Goal: Transaction & Acquisition: Book appointment/travel/reservation

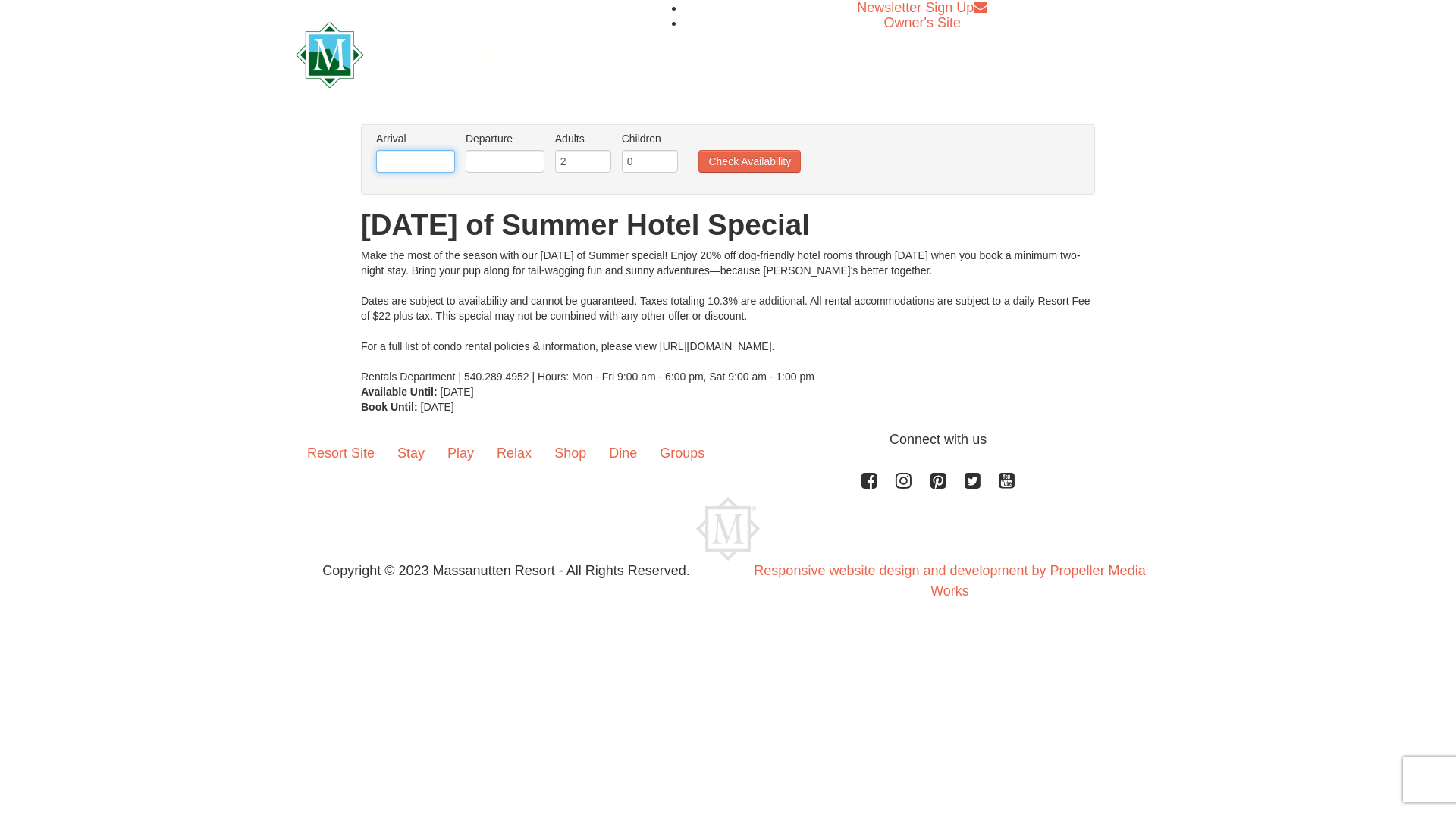
click at [432, 165] on input "text" at bounding box center [415, 161] width 79 height 22
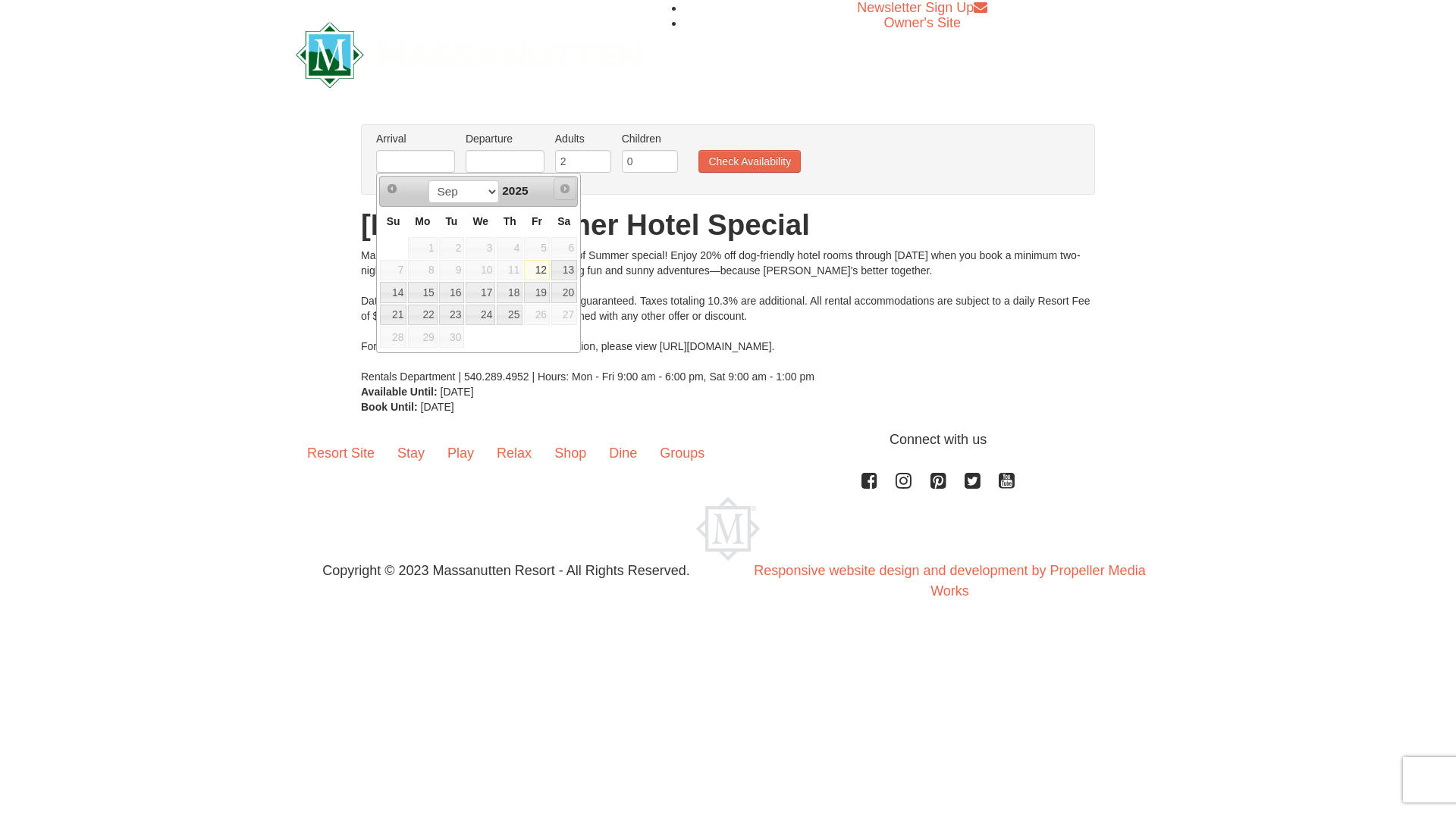
click at [563, 188] on span "Next" at bounding box center [564, 188] width 12 height 12
click at [568, 188] on span "Next" at bounding box center [564, 188] width 12 height 12
click at [566, 190] on span "Next" at bounding box center [564, 188] width 12 height 12
click at [478, 190] on select "Sep" at bounding box center [464, 191] width 71 height 22
click at [429, 180] on select "Sep" at bounding box center [464, 191] width 71 height 22
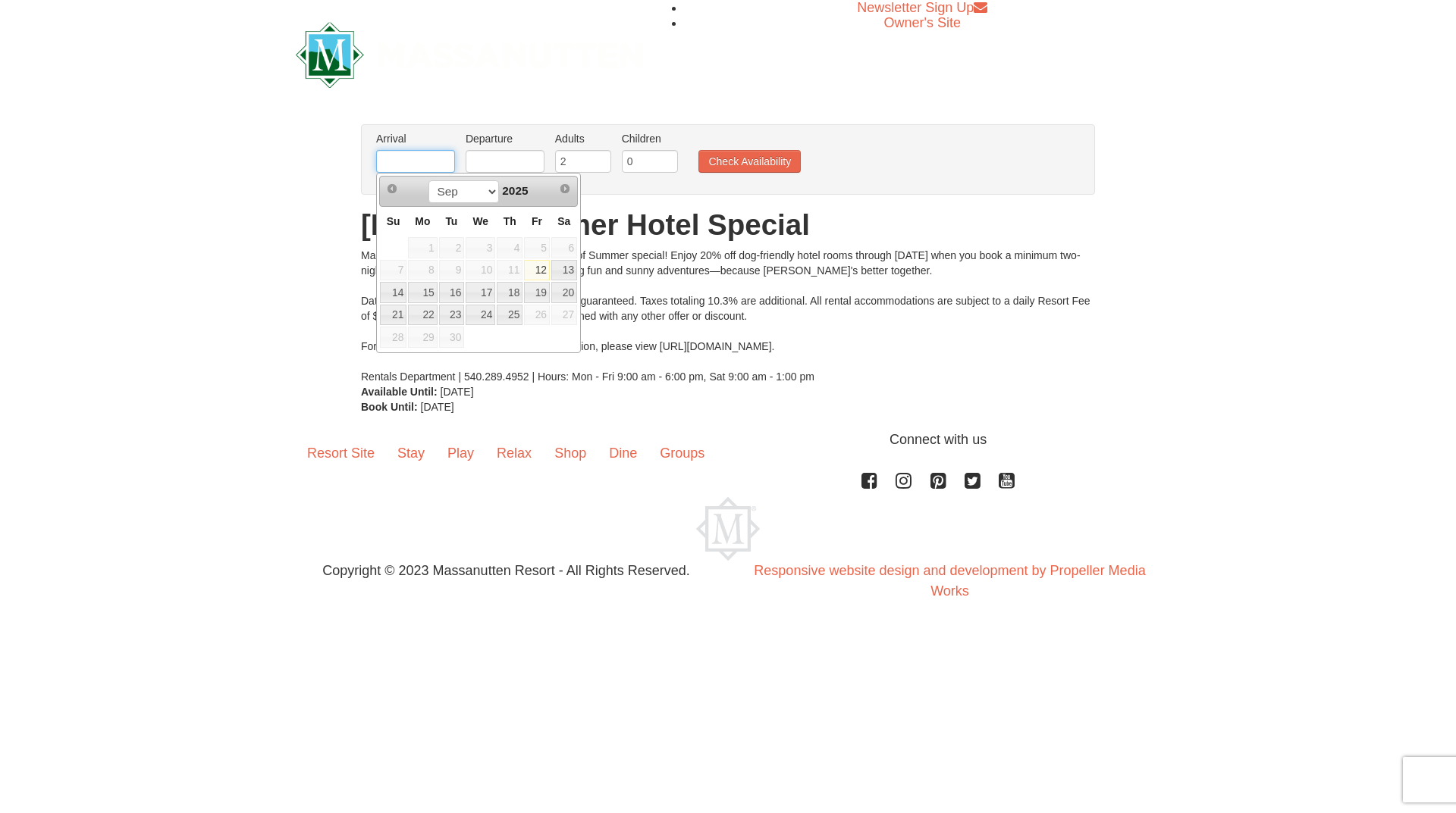
click at [423, 162] on input "text" at bounding box center [415, 161] width 79 height 22
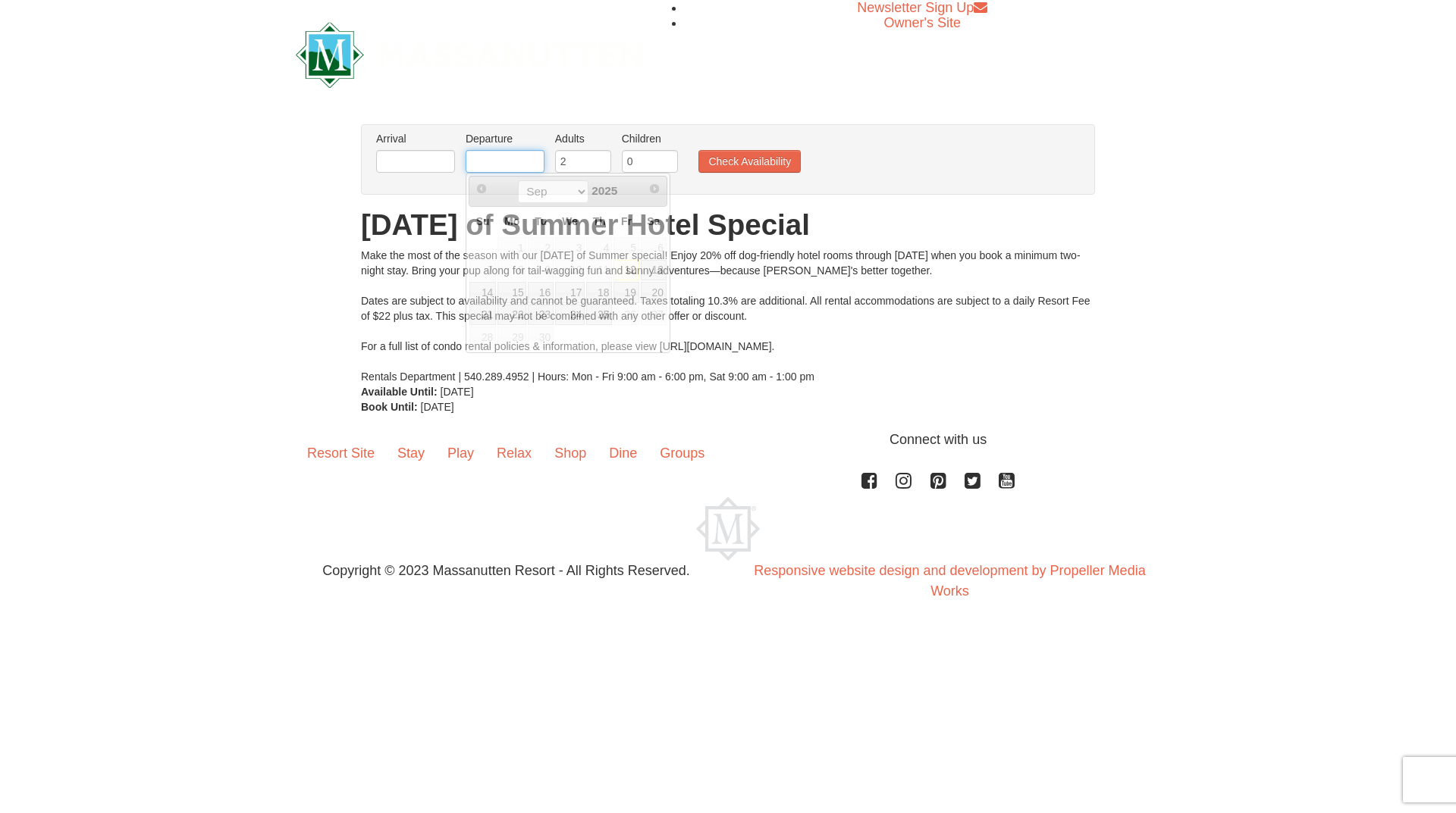
click at [498, 162] on input "text" at bounding box center [505, 161] width 79 height 22
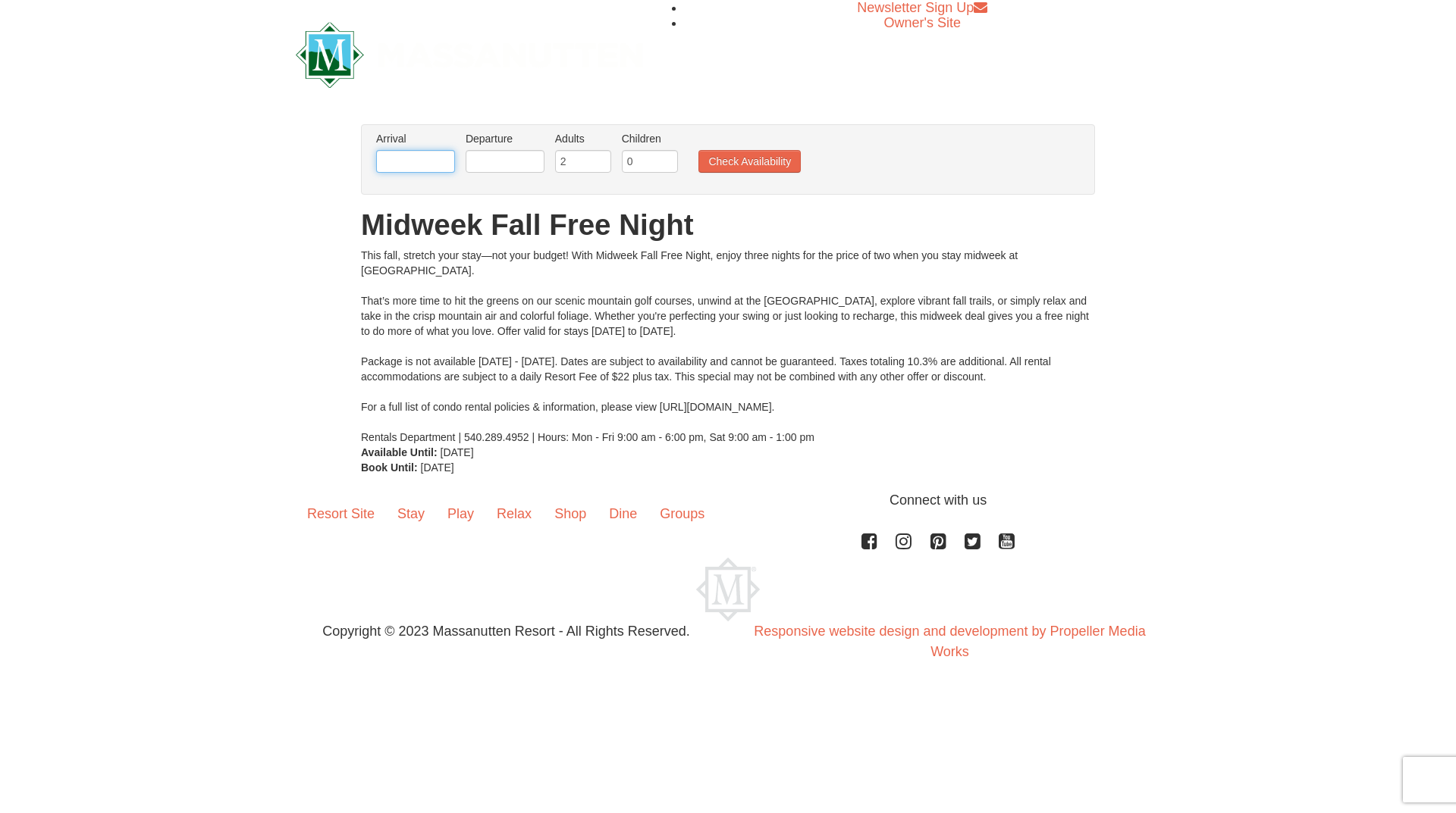
click at [430, 154] on input "text" at bounding box center [415, 161] width 79 height 22
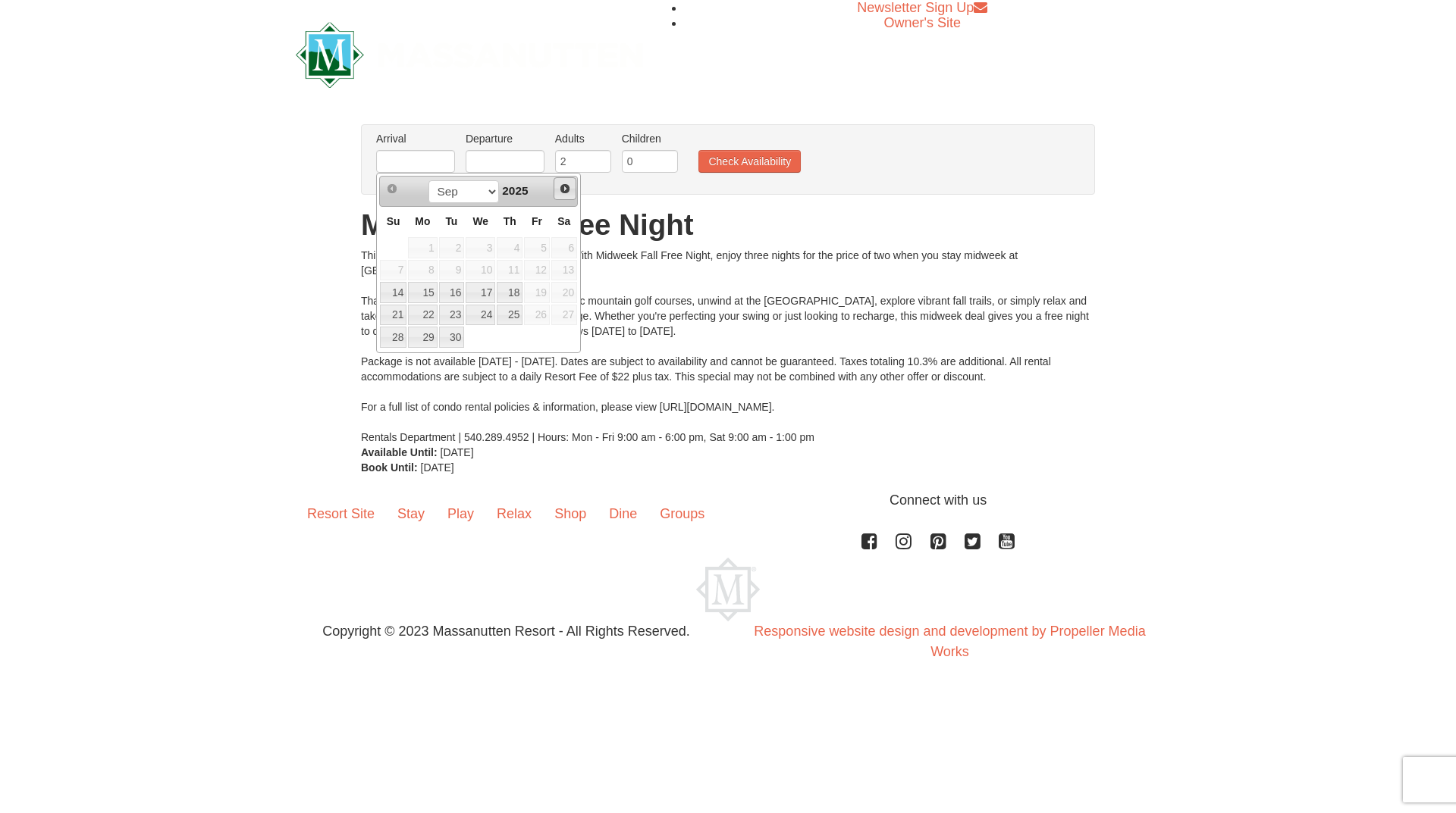
click at [567, 191] on span "Next" at bounding box center [564, 188] width 12 height 12
click at [390, 292] on link "12" at bounding box center [393, 292] width 26 height 21
type input "[DATE]"
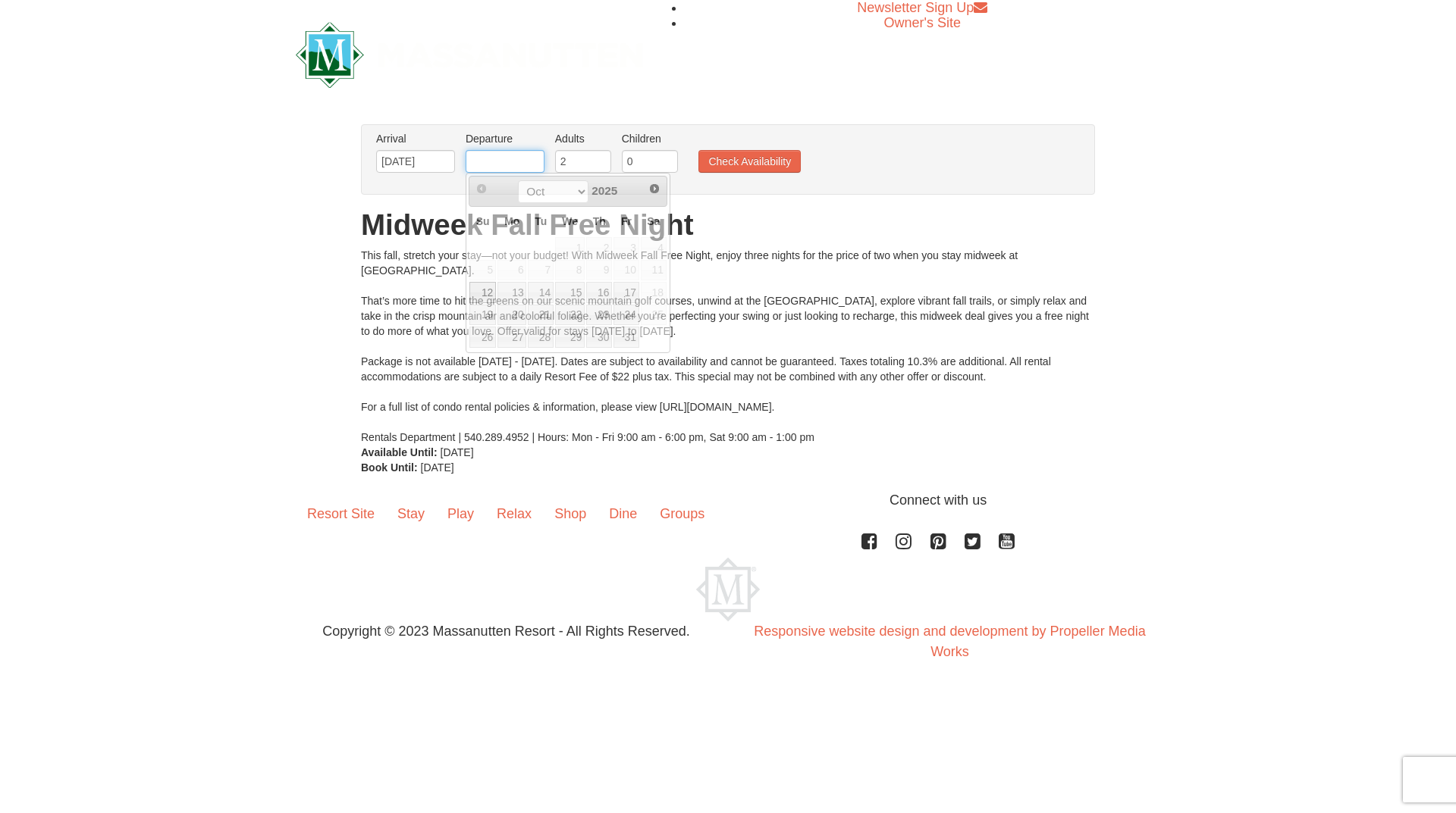
click at [538, 154] on input "text" at bounding box center [505, 161] width 79 height 22
click at [542, 289] on link "14" at bounding box center [541, 292] width 26 height 21
type input "[DATE]"
click at [640, 159] on input "0" at bounding box center [650, 161] width 56 height 22
click at [664, 158] on input "1" at bounding box center [650, 161] width 56 height 22
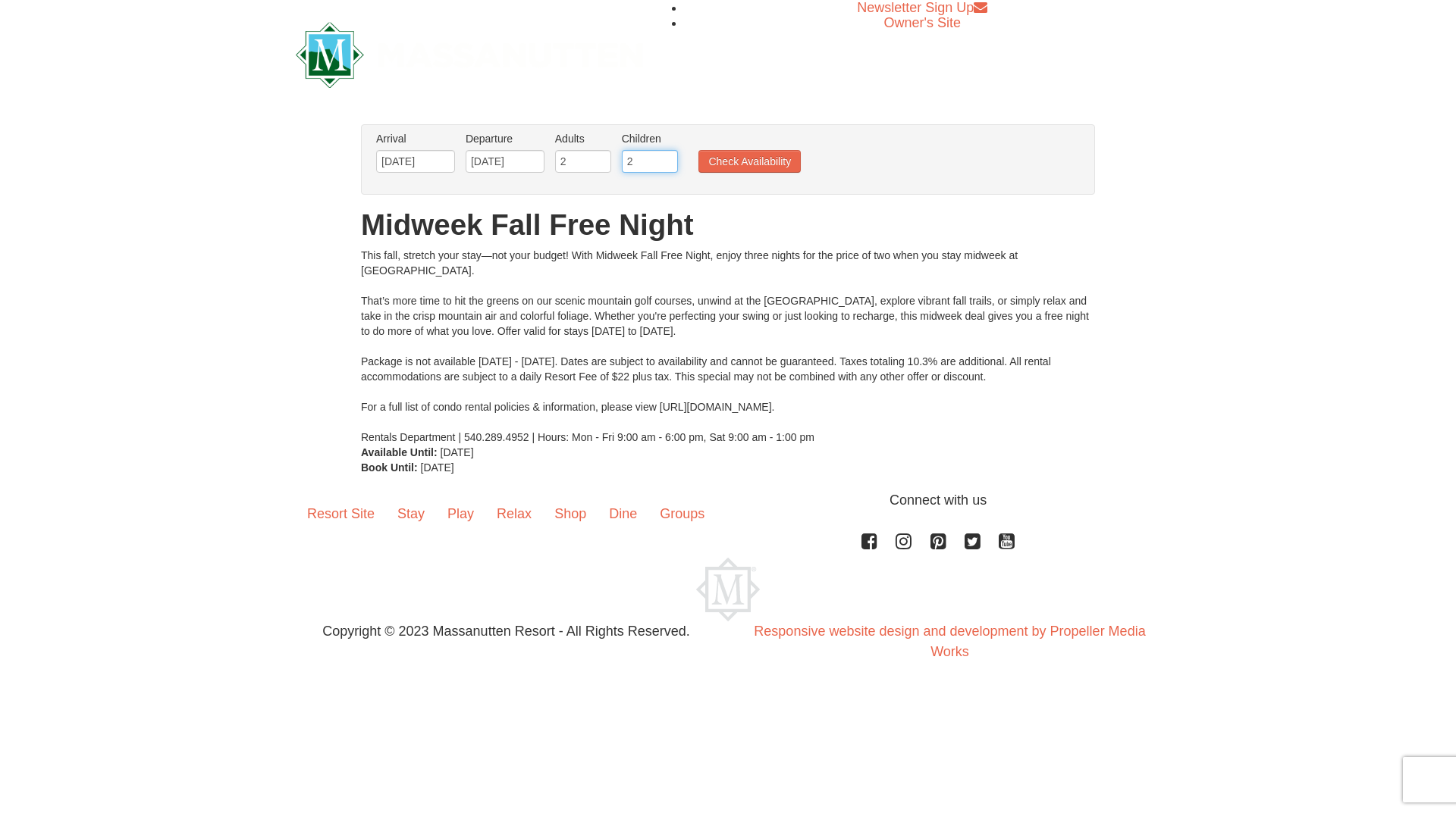
click at [664, 158] on input "2" at bounding box center [650, 161] width 56 height 22
click at [664, 158] on input "3" at bounding box center [650, 161] width 56 height 22
type input "4"
click at [663, 158] on input "4" at bounding box center [650, 161] width 56 height 22
click at [735, 164] on button "Check Availability" at bounding box center [749, 161] width 103 height 22
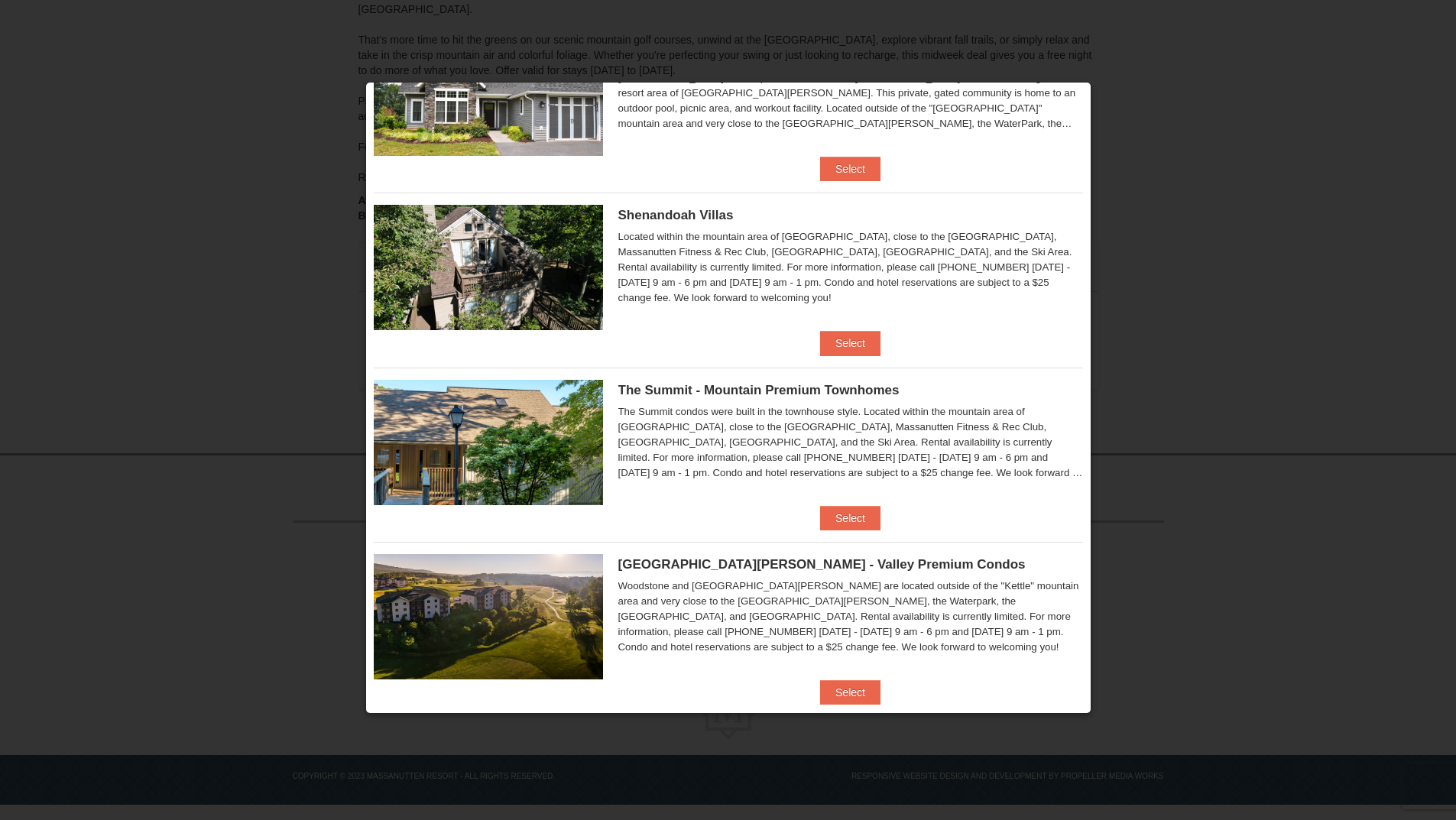
scroll to position [303, 0]
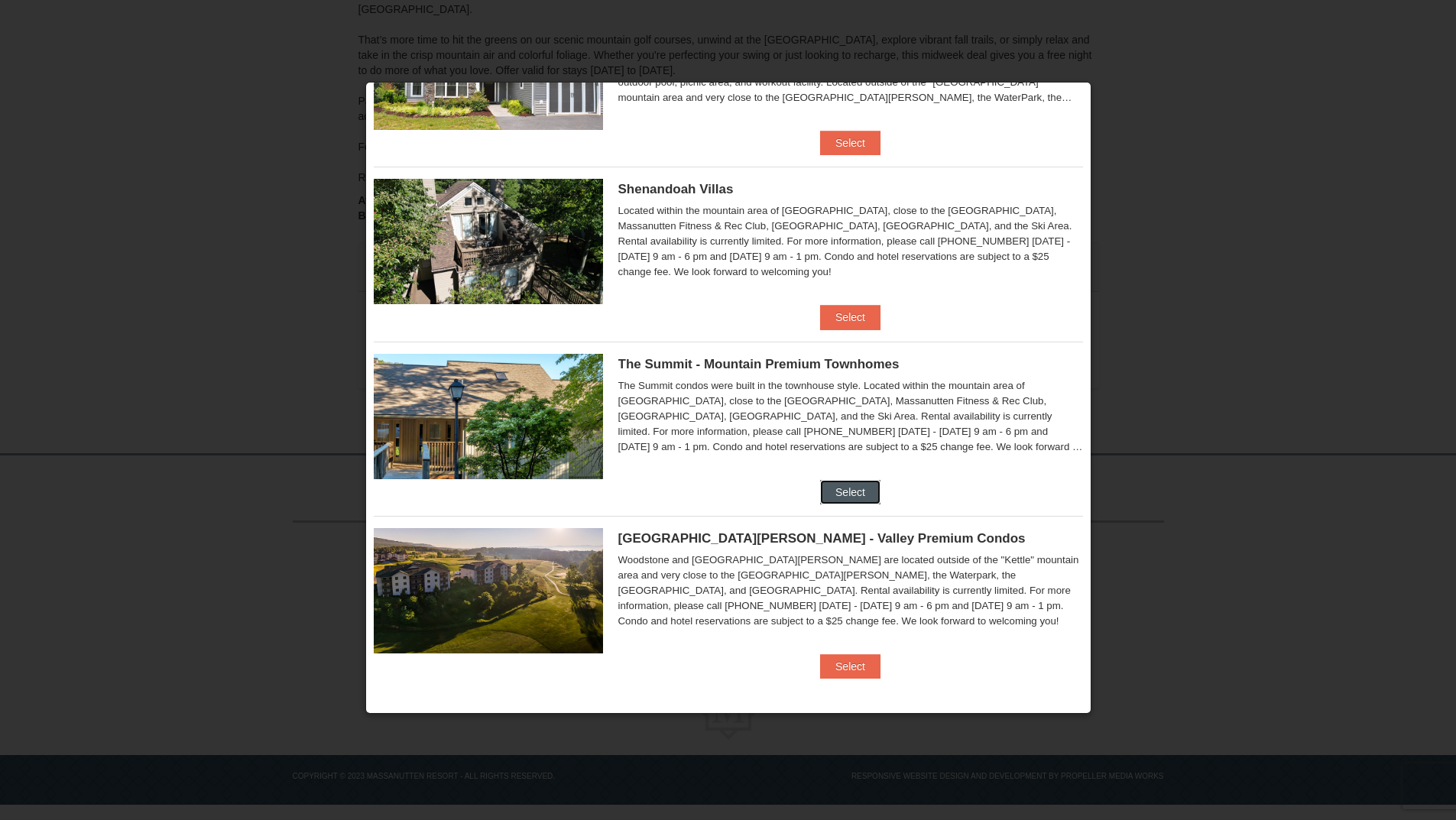
click at [837, 486] on button "Select" at bounding box center [850, 492] width 61 height 24
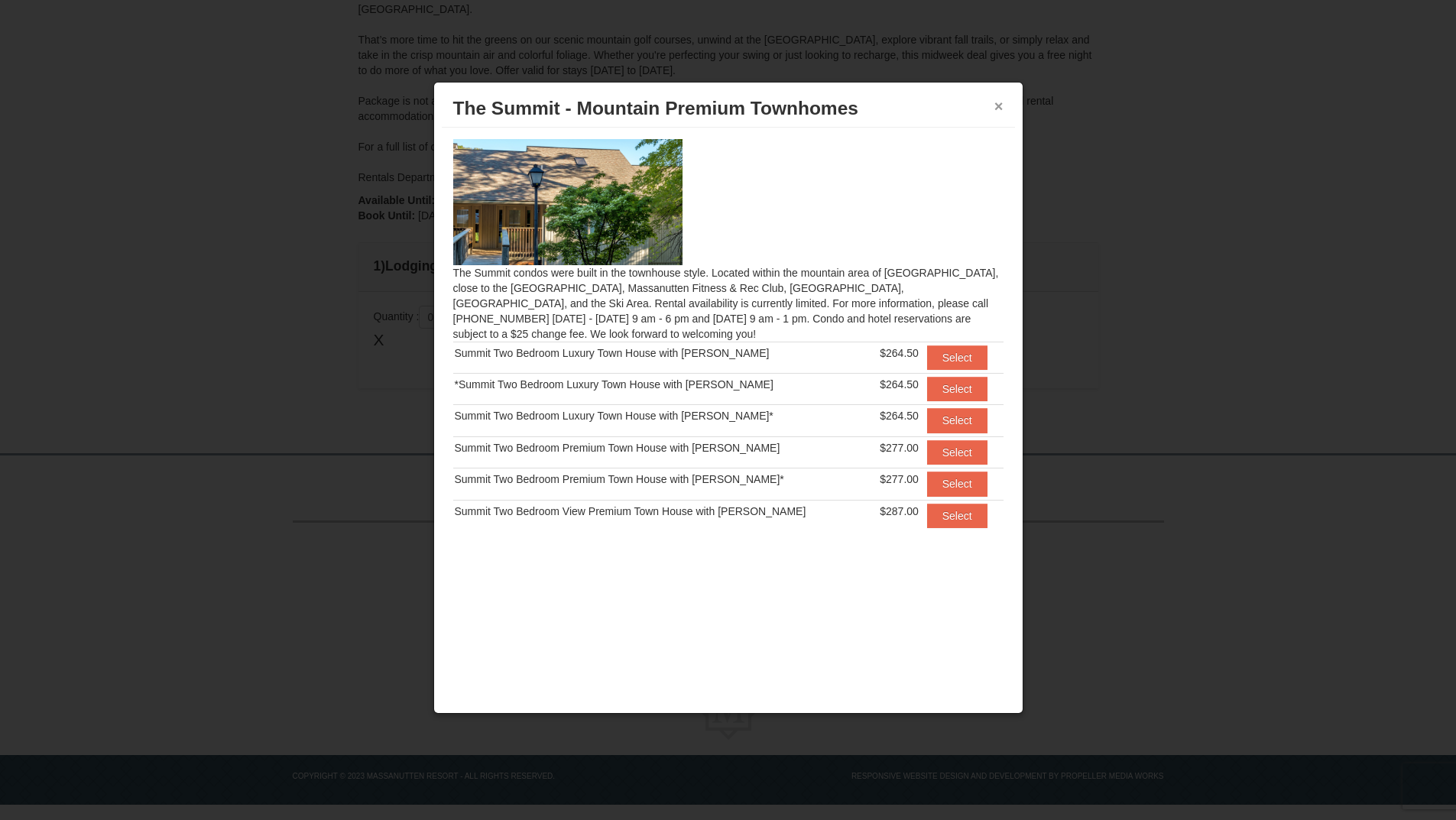
click at [995, 103] on button "×" at bounding box center [999, 106] width 9 height 15
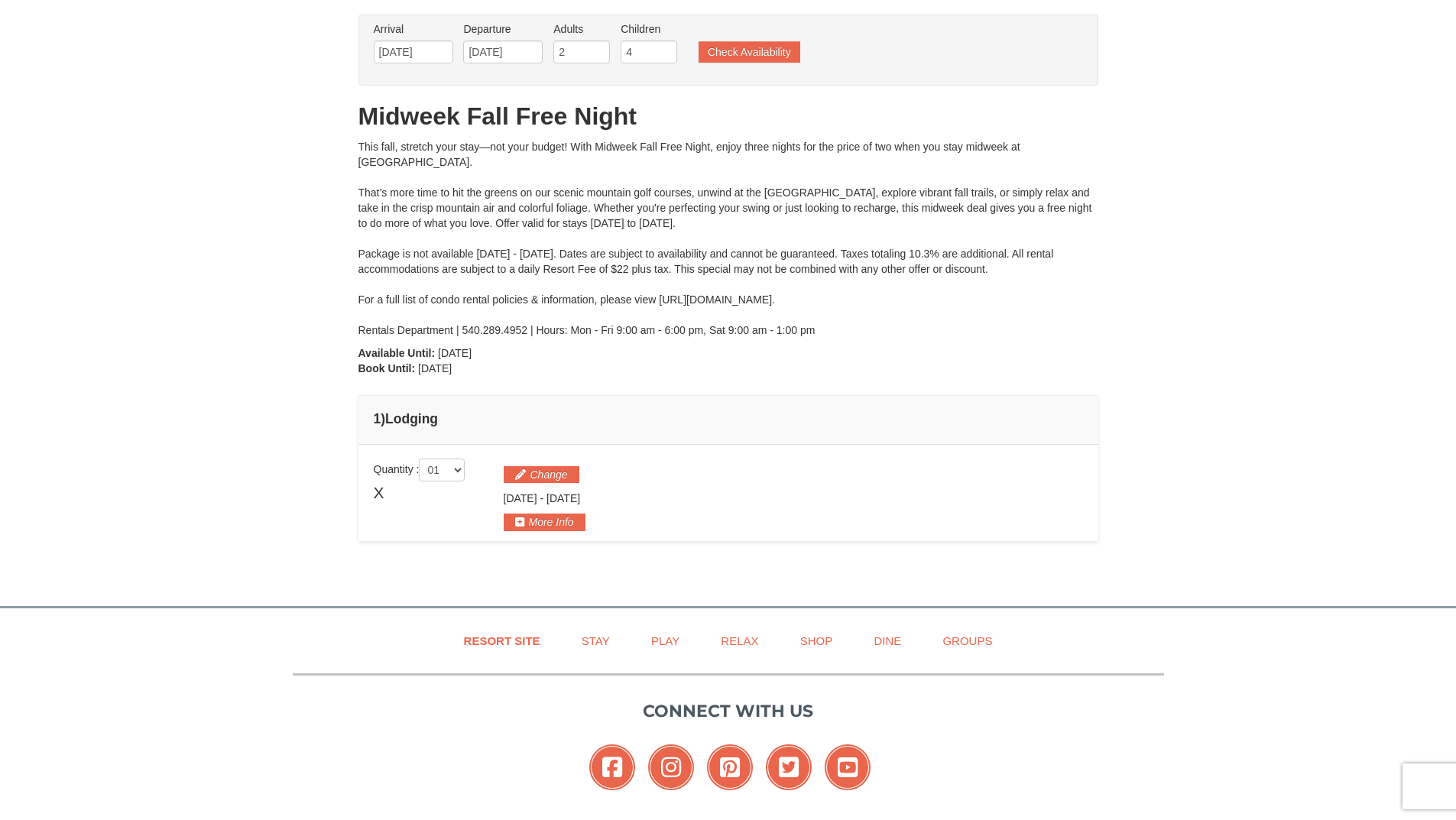
scroll to position [0, 0]
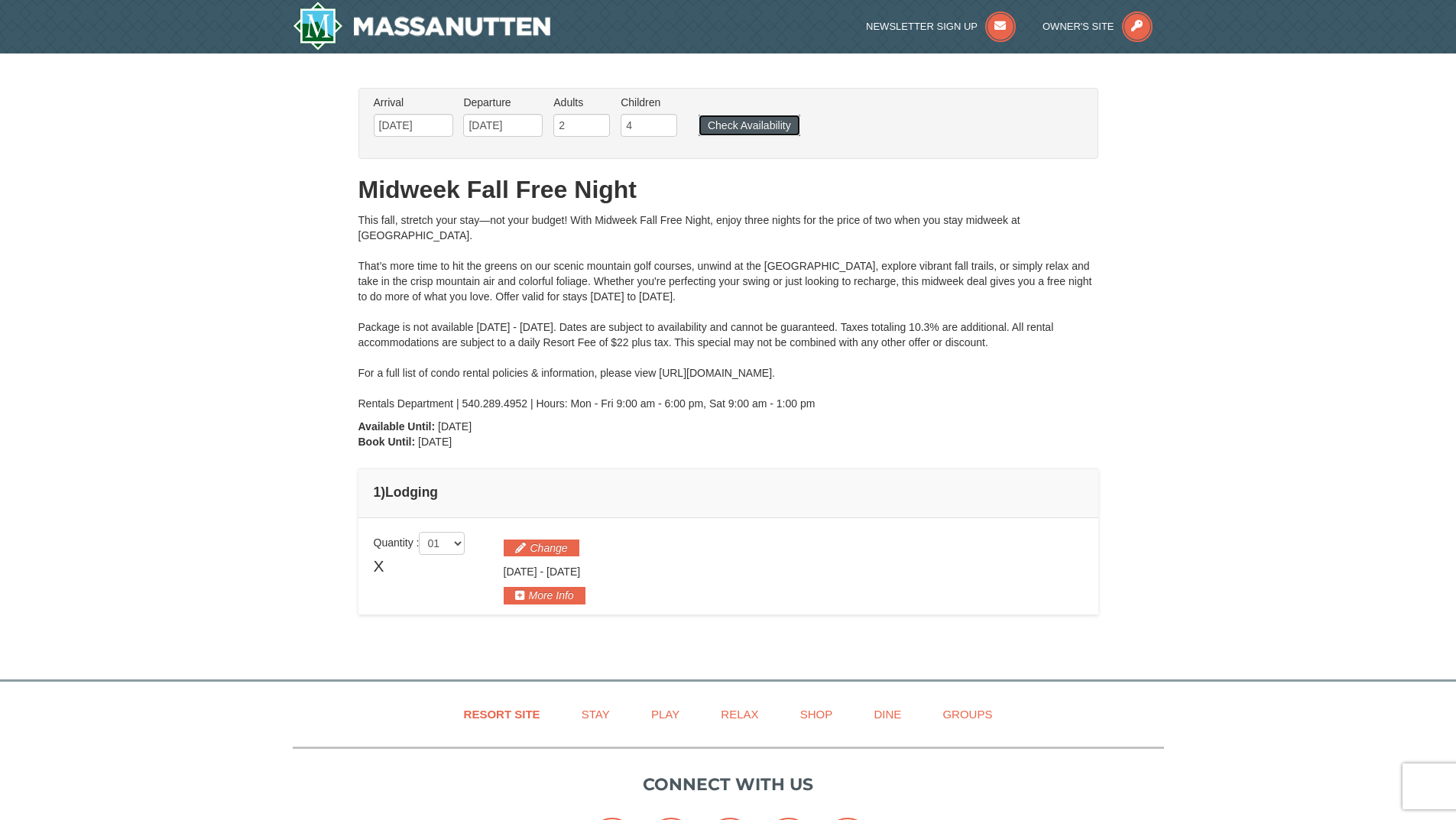
click at [767, 129] on button "Check Availability" at bounding box center [750, 125] width 102 height 21
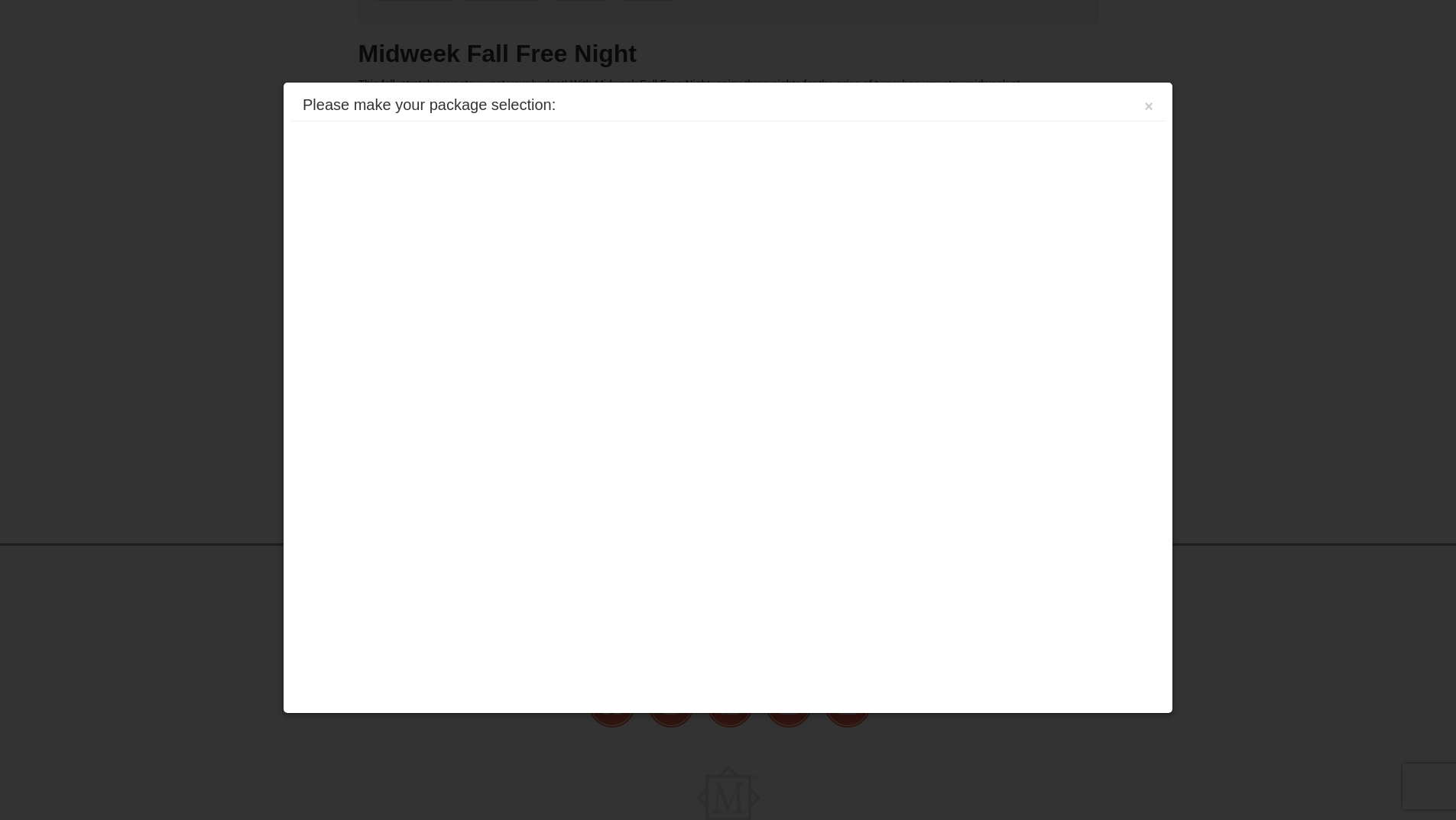
scroll to position [226, 0]
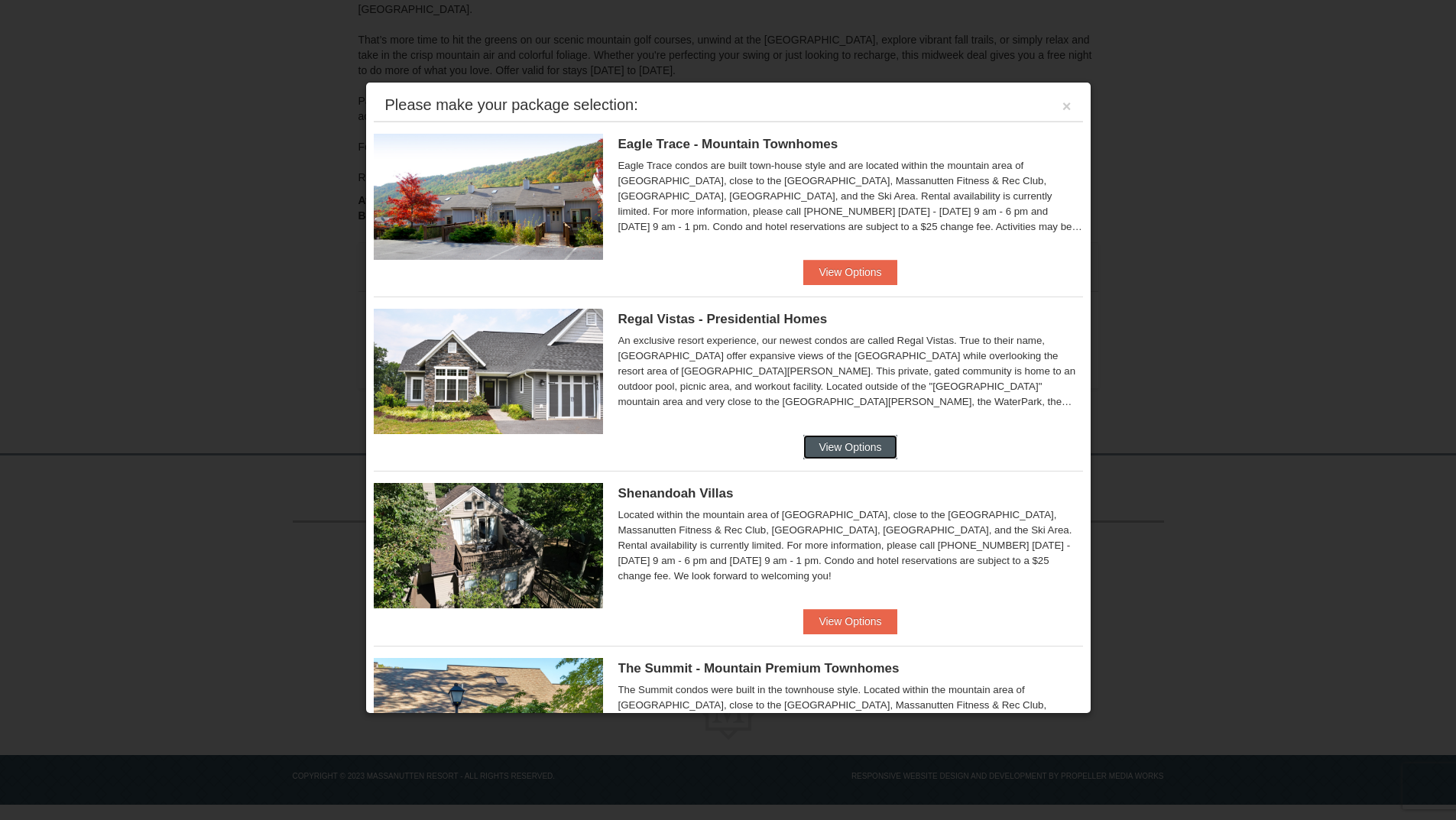
click at [869, 442] on button "View Options" at bounding box center [849, 447] width 93 height 24
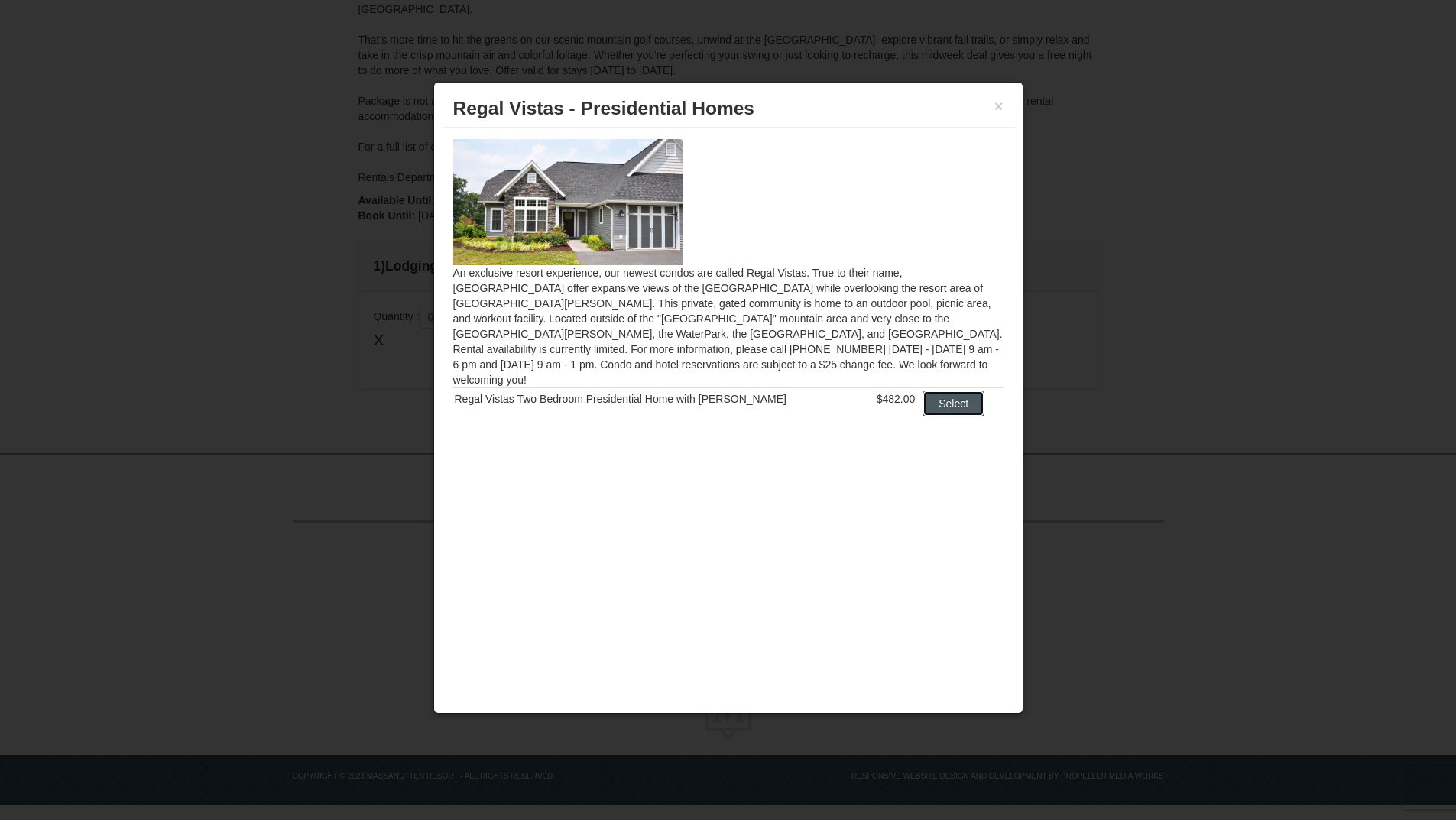
click at [971, 391] on button "Select" at bounding box center [953, 403] width 61 height 24
